Goal: Task Accomplishment & Management: Complete application form

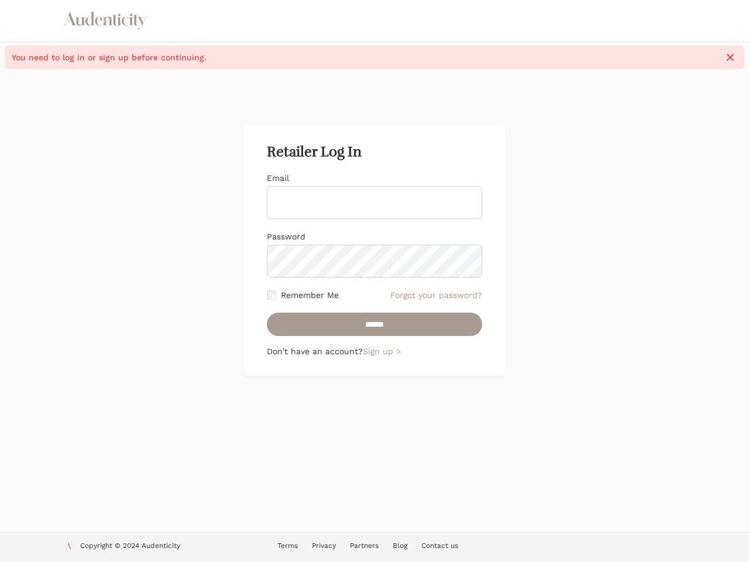
click at [375, 281] on form "Email Password Remember Me Forgot your password? ******" at bounding box center [374, 254] width 215 height 164
click at [730, 57] on icon "button" at bounding box center [730, 57] width 7 height 7
